Goal: Task Accomplishment & Management: Manage account settings

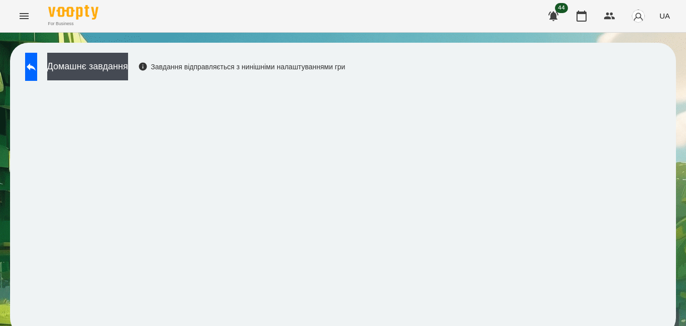
scroll to position [10, 0]
click at [24, 16] on icon "Menu" at bounding box center [24, 16] width 12 height 12
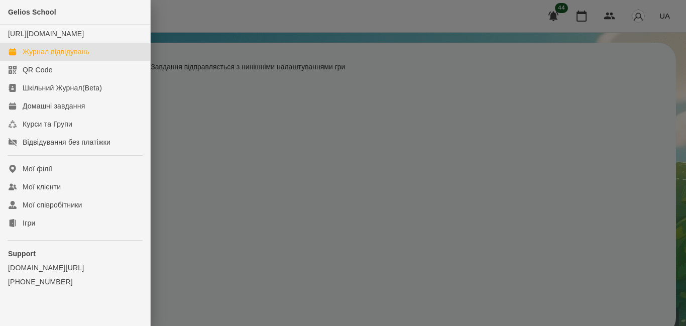
click at [50, 57] on div "Журнал відвідувань" at bounding box center [56, 52] width 67 height 10
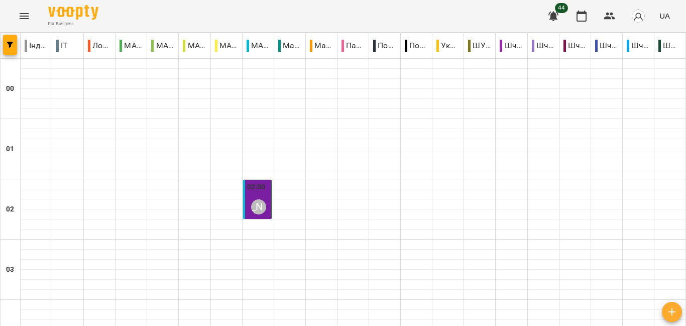
type input "**********"
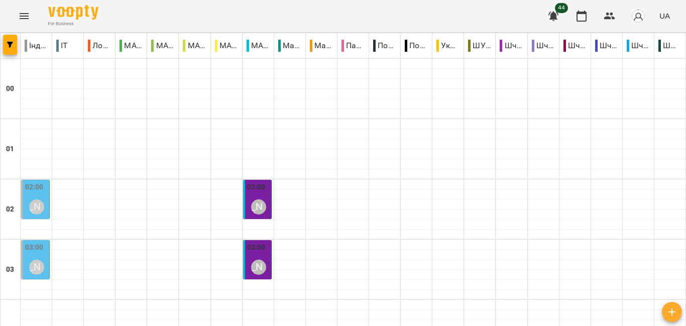
scroll to position [1032, 0]
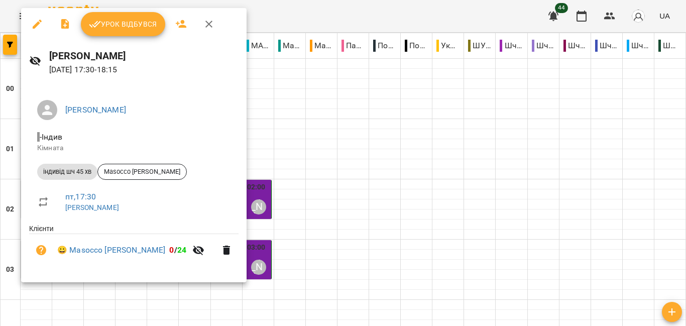
click at [209, 22] on icon "button" at bounding box center [209, 24] width 12 height 12
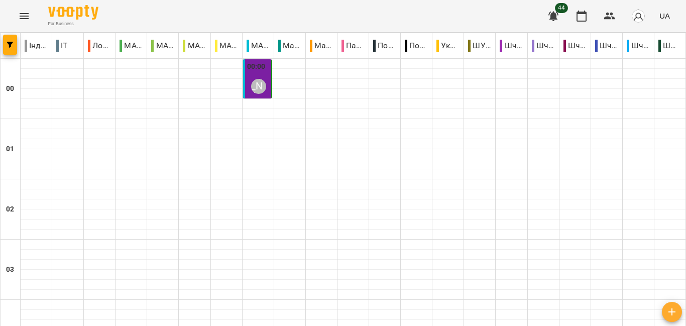
scroll to position [1246, 0]
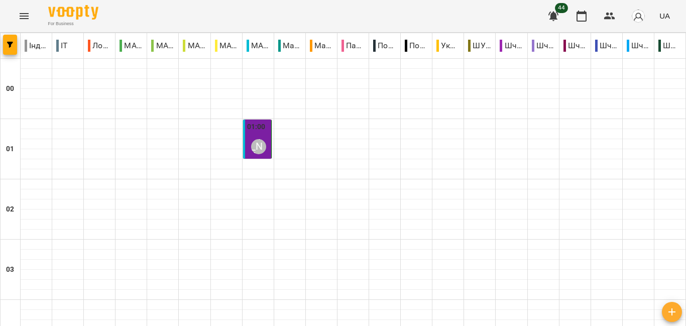
scroll to position [986, 0]
type input "**********"
drag, startPoint x: 668, startPoint y: 69, endPoint x: 678, endPoint y: 61, distance: 13.3
click at [674, 66] on div at bounding box center [669, 89] width 31 height 60
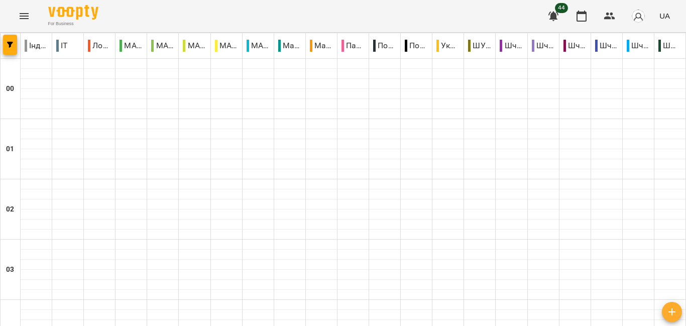
scroll to position [1085, 0]
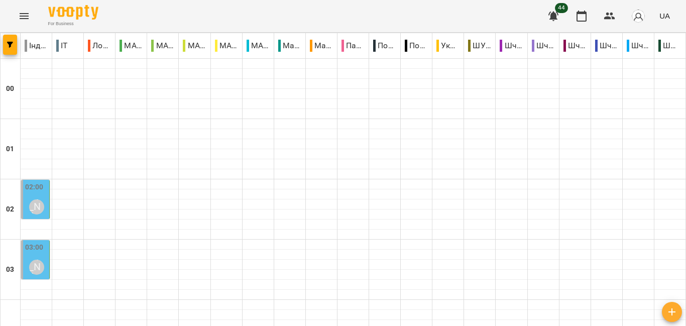
scroll to position [78, 0]
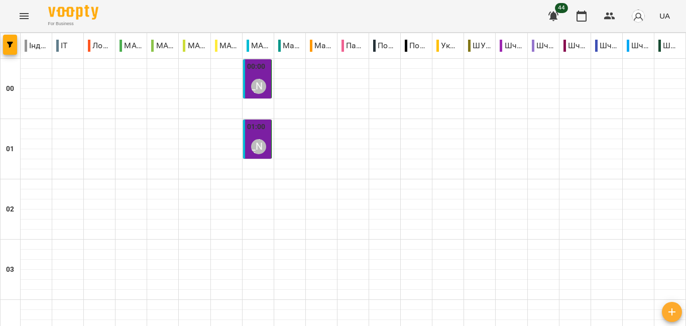
scroll to position [1246, 0]
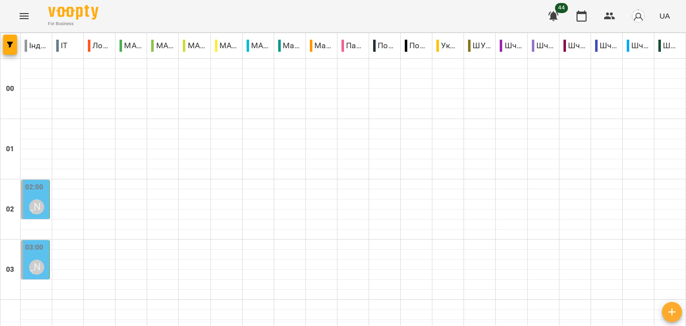
scroll to position [0, 0]
click at [32, 200] on div "[PERSON_NAME]" at bounding box center [36, 206] width 15 height 15
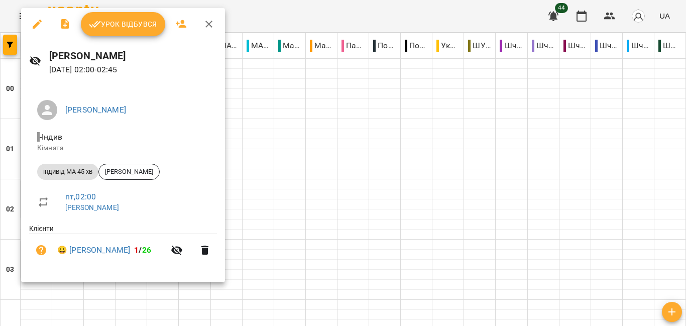
click at [208, 22] on icon "button" at bounding box center [209, 24] width 12 height 12
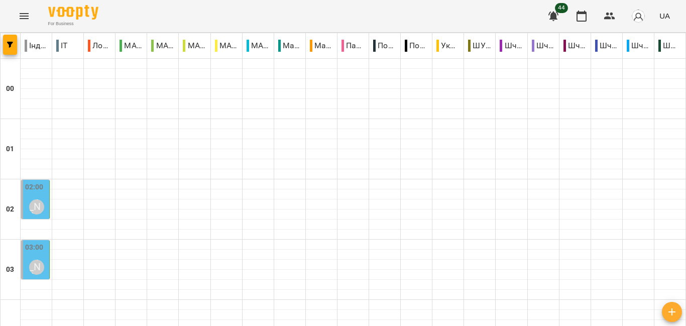
click at [41, 248] on label "03:00" at bounding box center [34, 247] width 19 height 11
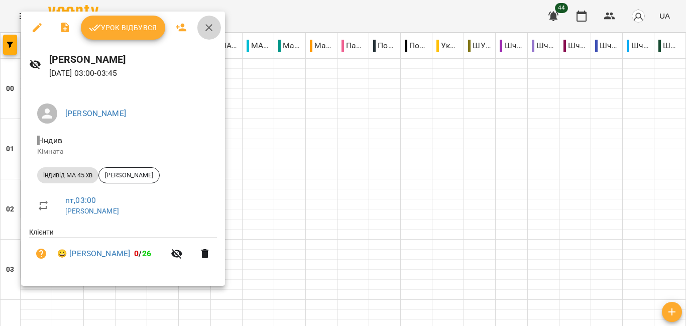
click at [209, 26] on icon "button" at bounding box center [208, 27] width 7 height 7
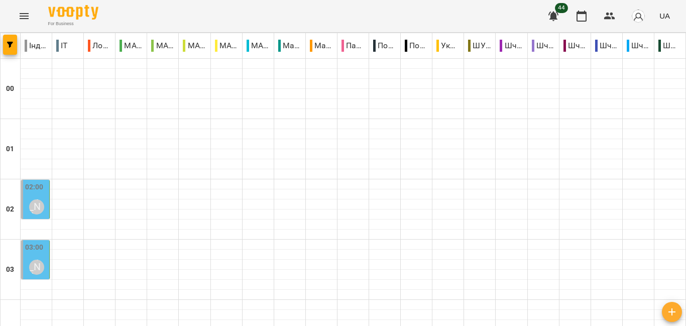
scroll to position [1011, 0]
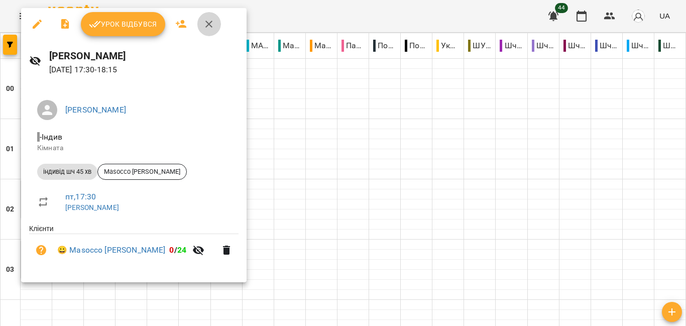
click at [207, 25] on icon "button" at bounding box center [209, 24] width 12 height 12
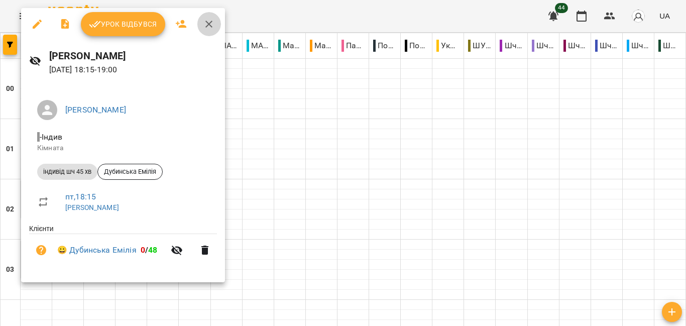
click at [209, 23] on icon "button" at bounding box center [208, 24] width 7 height 7
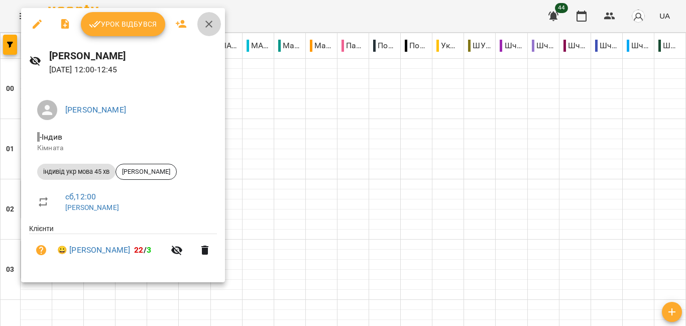
click at [207, 24] on icon "button" at bounding box center [208, 24] width 7 height 7
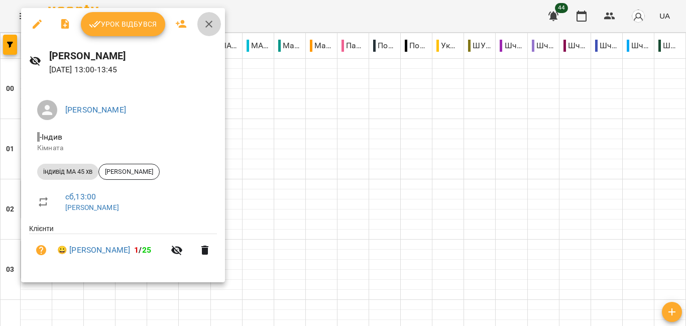
click at [207, 27] on icon "button" at bounding box center [209, 24] width 12 height 12
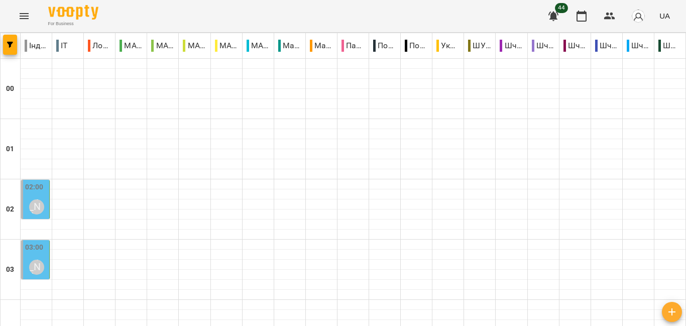
scroll to position [1046, 0]
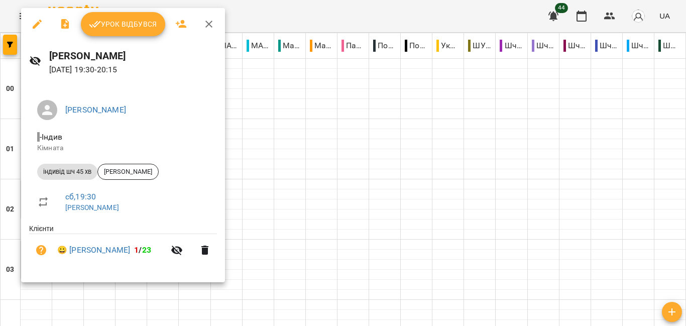
click at [209, 19] on icon "button" at bounding box center [209, 24] width 12 height 12
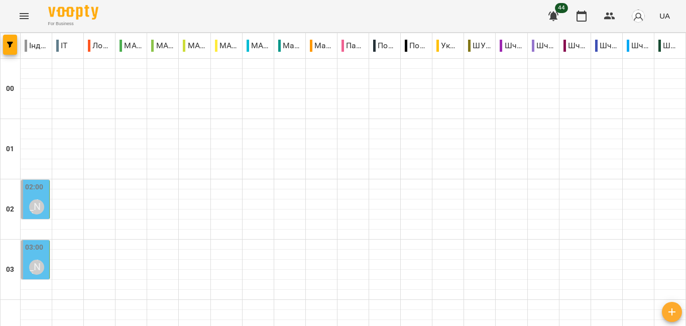
type input "**********"
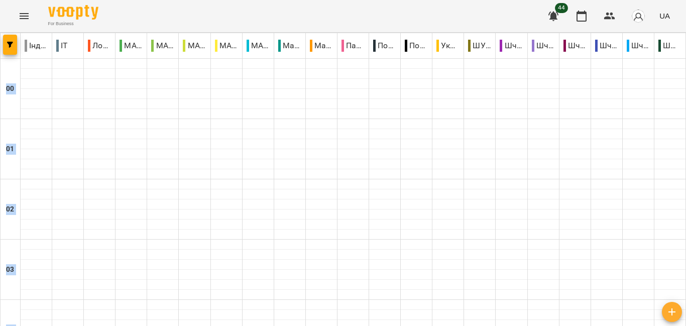
drag, startPoint x: 677, startPoint y: 52, endPoint x: 685, endPoint y: 64, distance: 14.5
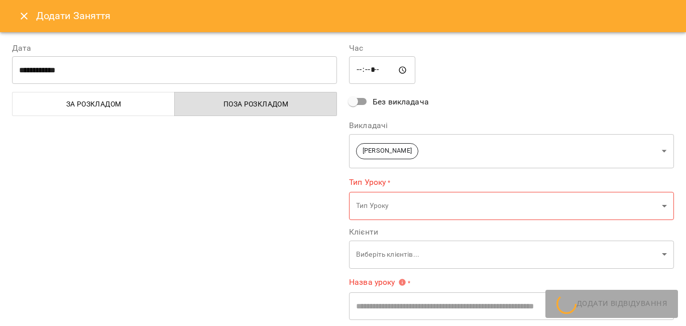
type input "**********"
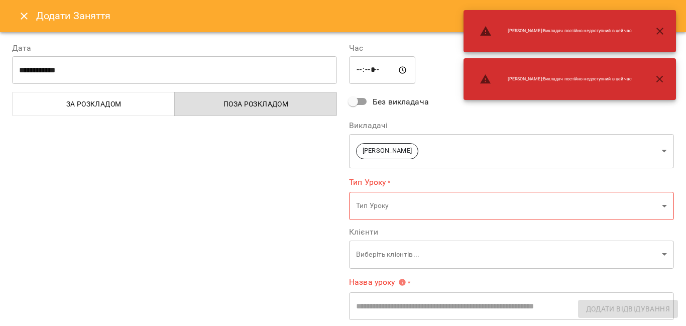
click at [23, 16] on icon "Close" at bounding box center [24, 16] width 7 height 7
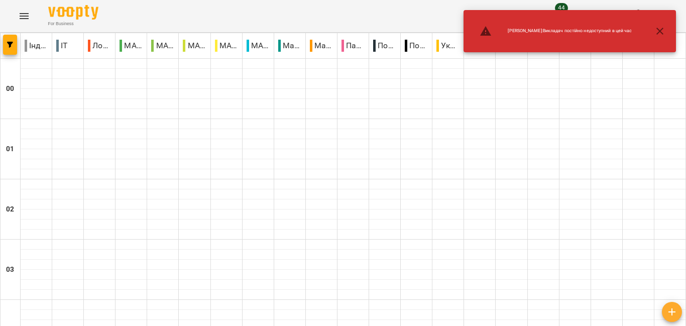
click at [660, 35] on icon "button" at bounding box center [660, 31] width 12 height 12
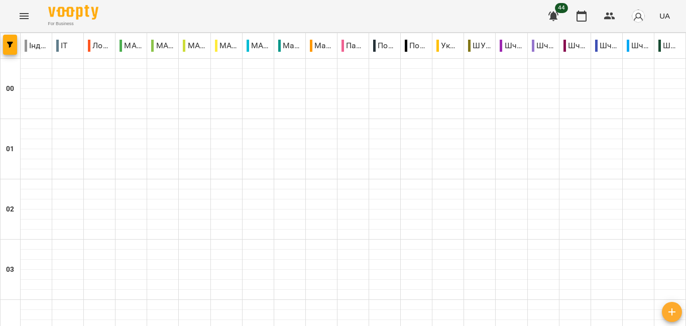
scroll to position [1246, 0]
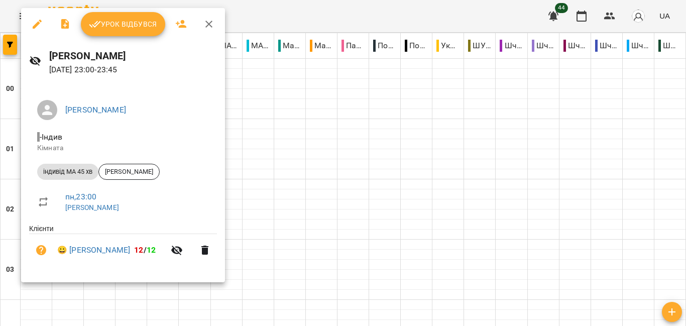
click at [207, 23] on icon "button" at bounding box center [209, 24] width 12 height 12
